Goal: Information Seeking & Learning: Learn about a topic

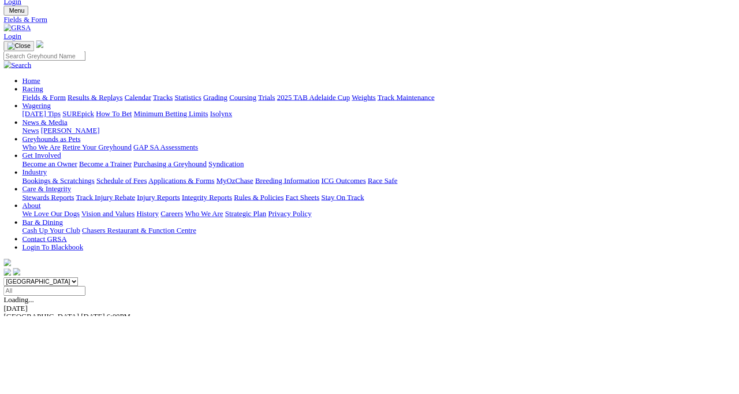
scroll to position [43, 0]
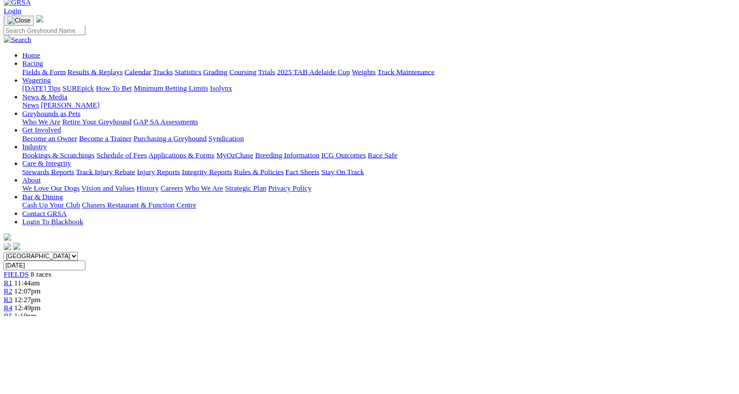
scroll to position [64, 0]
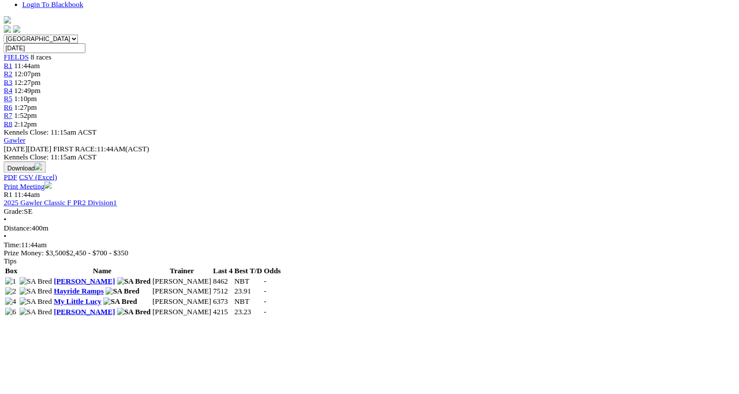
scroll to position [333, 0]
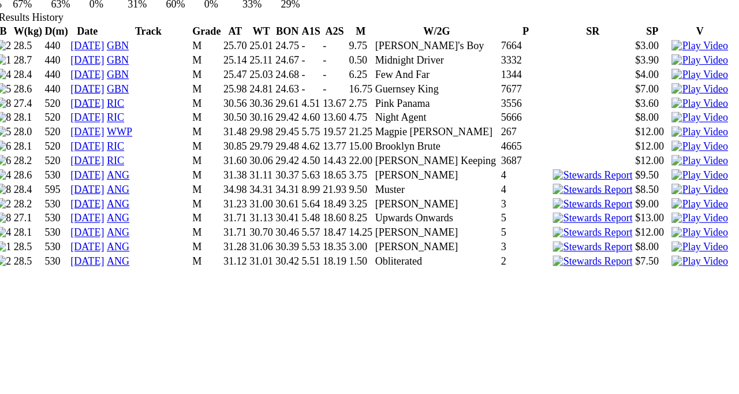
scroll to position [676, 0]
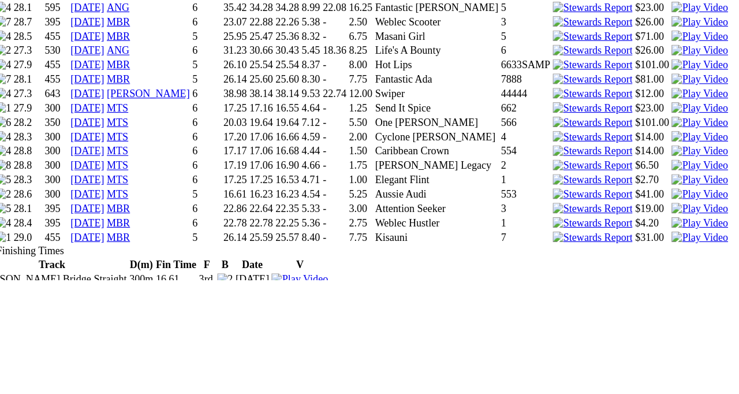
scroll to position [1143, 0]
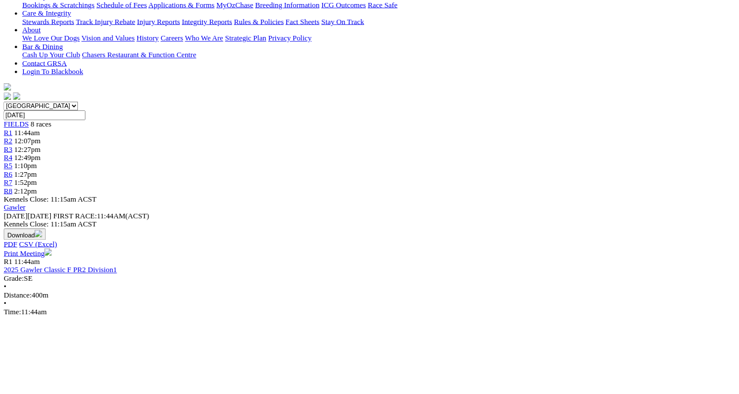
scroll to position [251, 0]
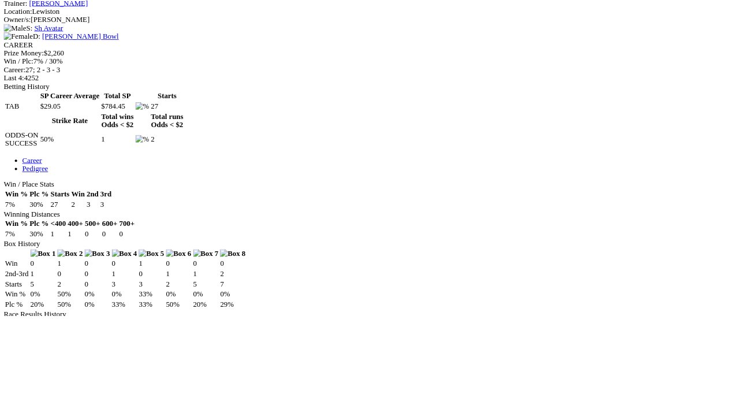
scroll to position [457, 0]
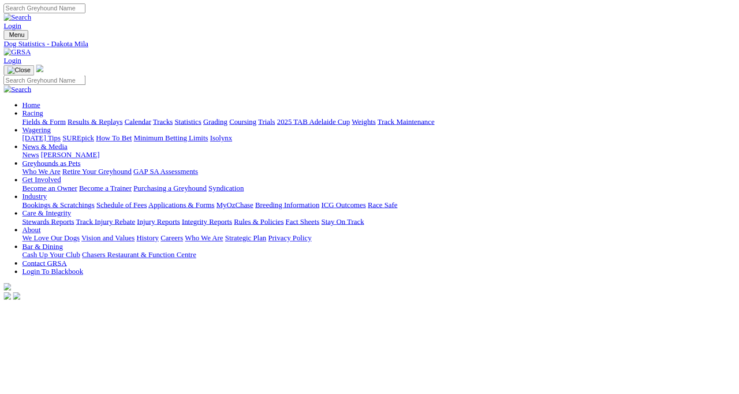
scroll to position [2, 0]
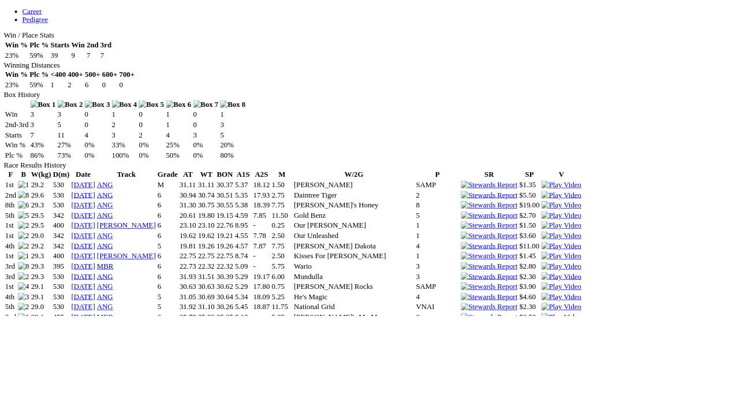
scroll to position [643, 0]
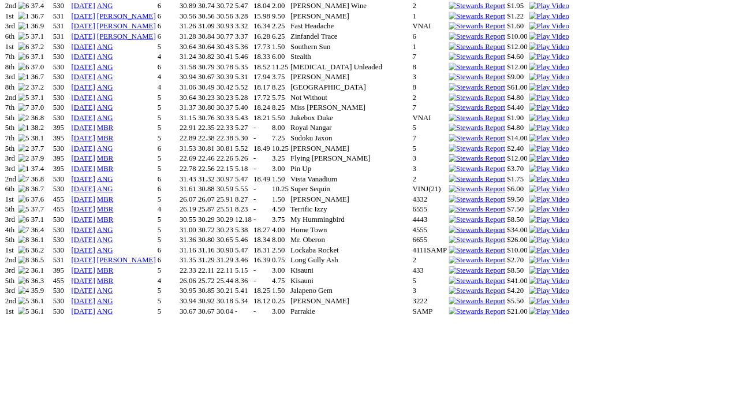
scroll to position [1097, 0]
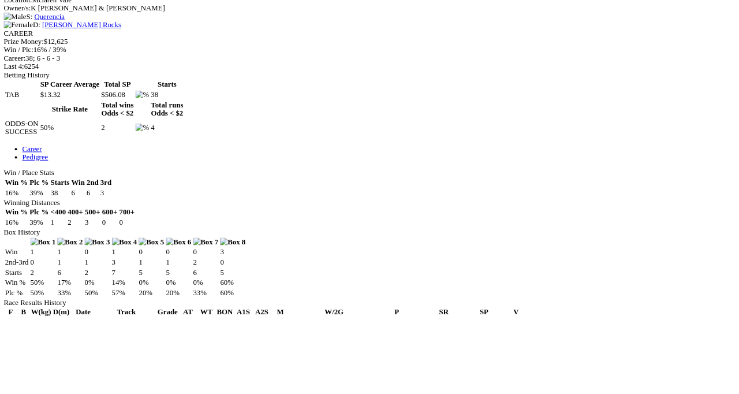
scroll to position [472, 0]
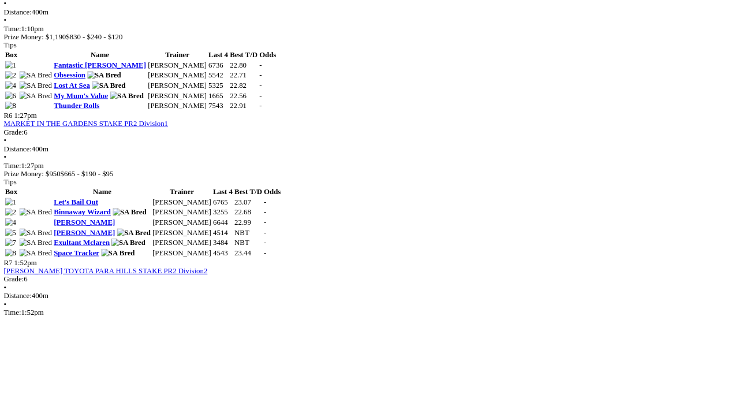
scroll to position [1343, 0]
